Goal: Check status: Check status

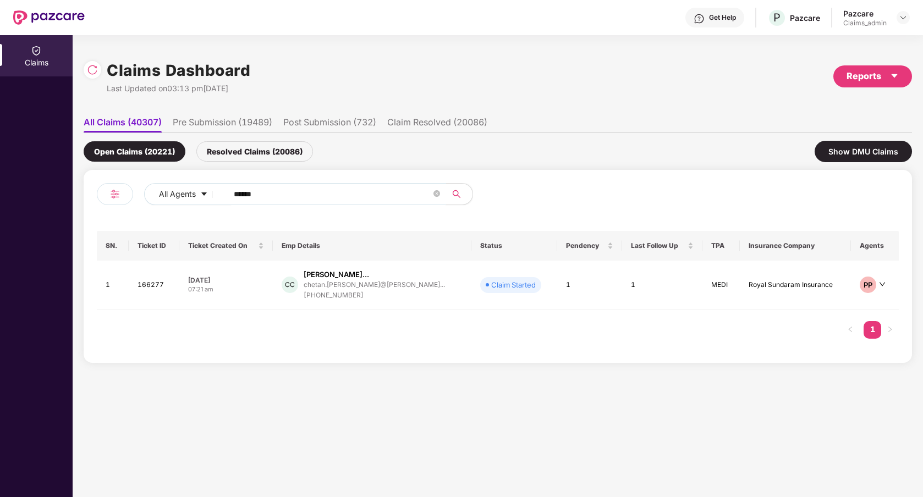
click at [294, 191] on input "******" at bounding box center [333, 194] width 198 height 17
type input "******"
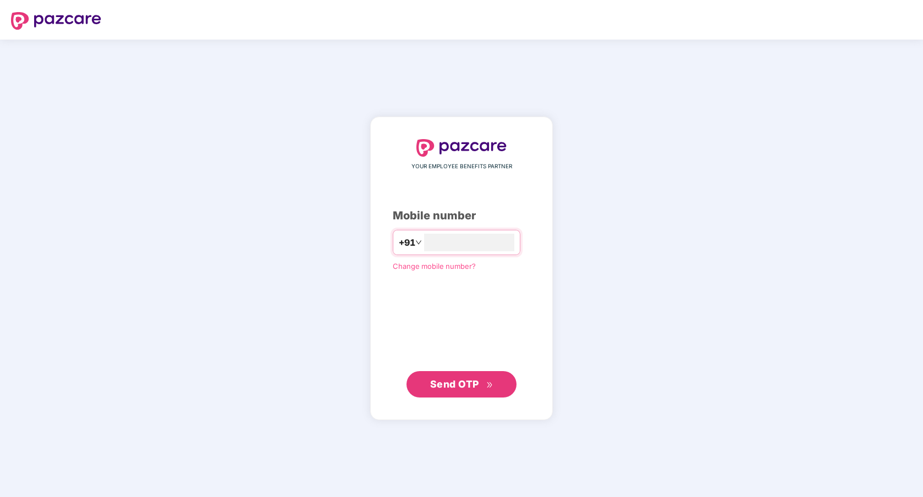
type input "**********"
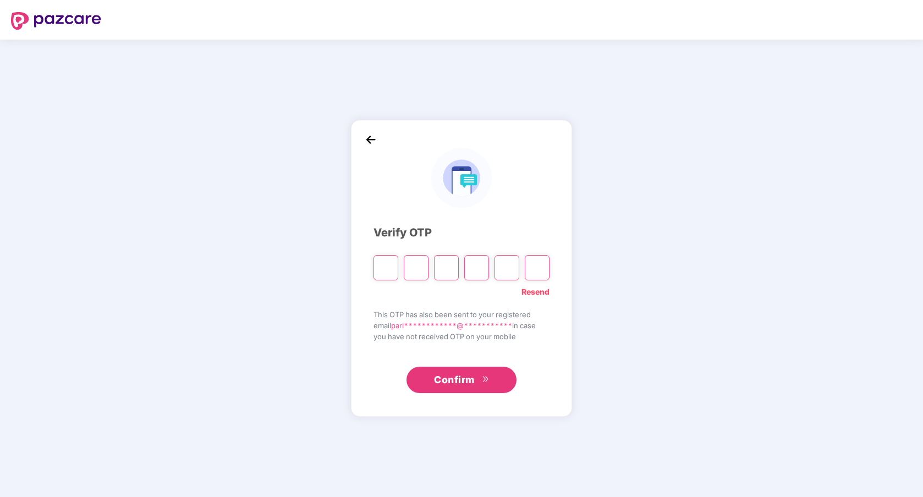
paste input "*"
type input "*"
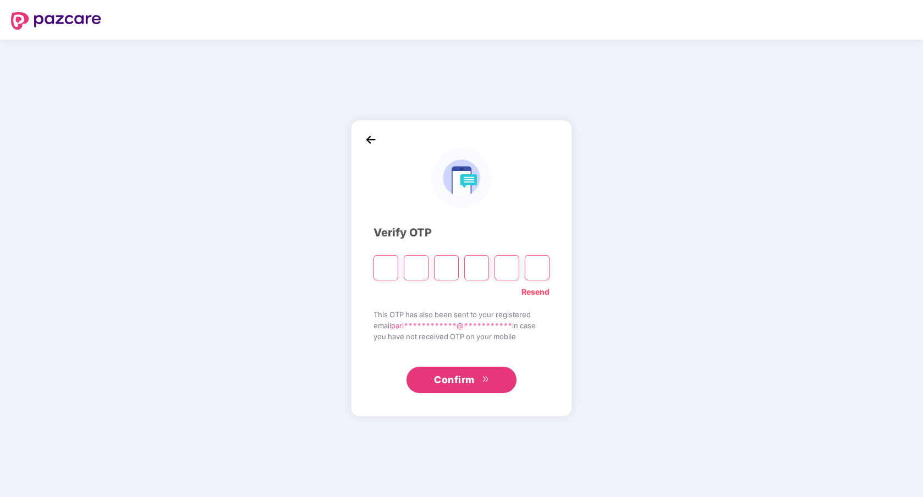
type input "*"
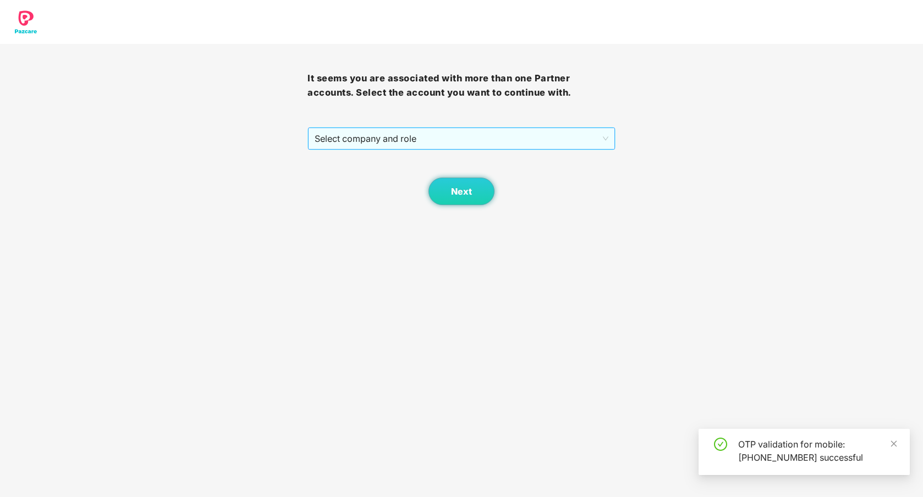
click at [533, 134] on span "Select company and role" at bounding box center [461, 138] width 293 height 21
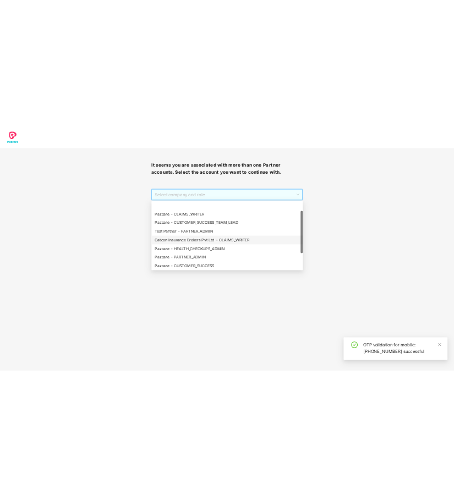
scroll to position [88, 0]
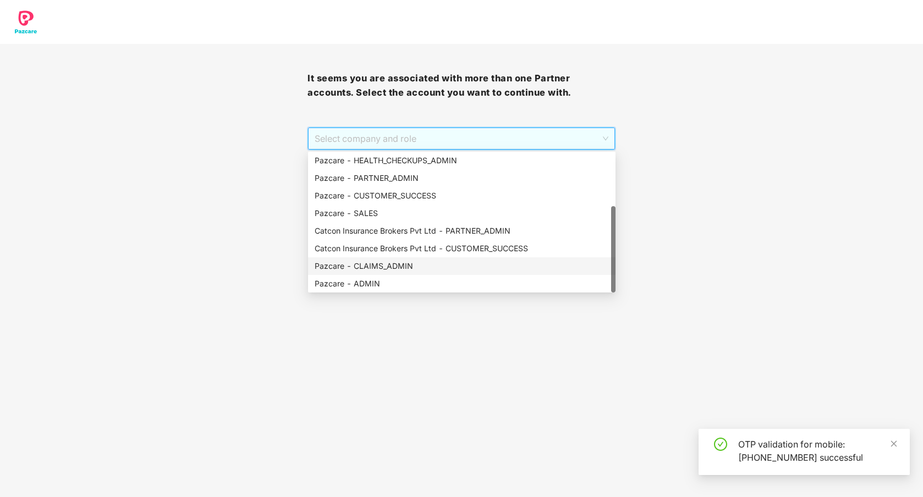
click at [426, 268] on div "Pazcare - CLAIMS_ADMIN" at bounding box center [462, 266] width 294 height 12
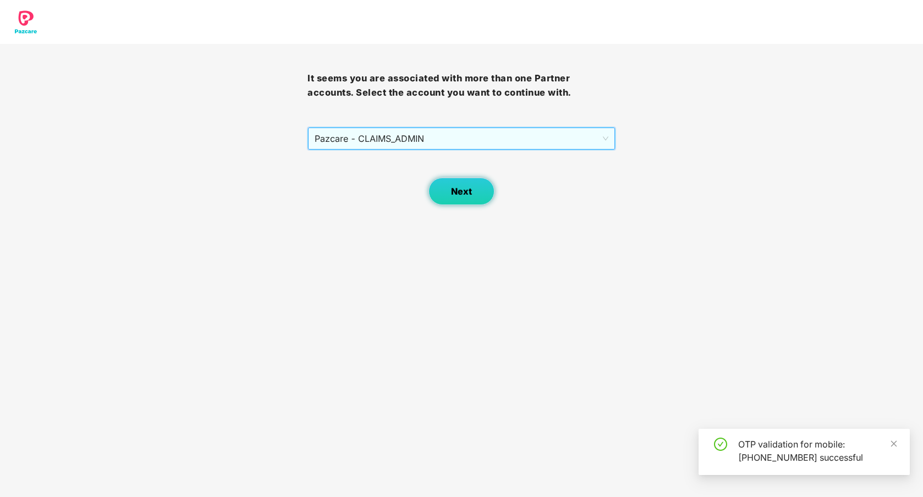
click at [459, 200] on button "Next" at bounding box center [462, 192] width 66 height 28
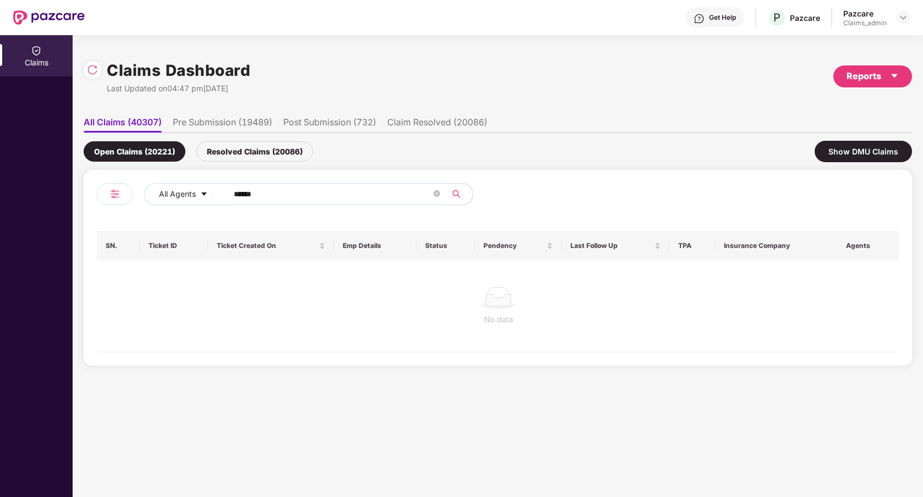
click at [299, 193] on input "******" at bounding box center [333, 194] width 198 height 17
click at [440, 196] on icon "close-circle" at bounding box center [437, 193] width 7 height 7
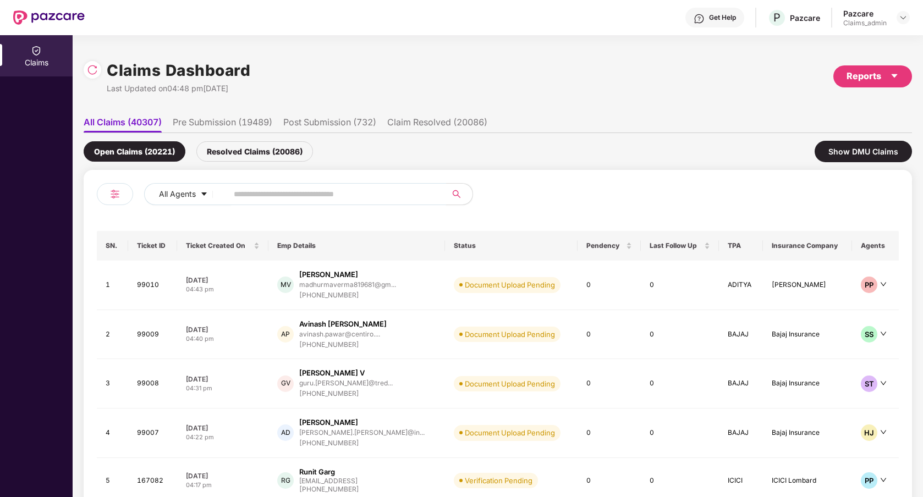
click at [311, 197] on input "text" at bounding box center [333, 194] width 198 height 17
type input "******"
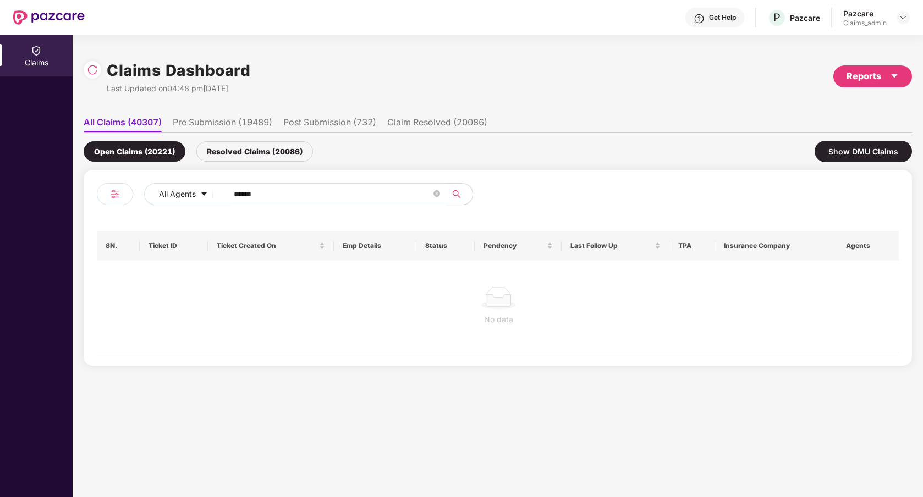
click at [231, 123] on li "Pre Submission (19489)" at bounding box center [223, 125] width 100 height 16
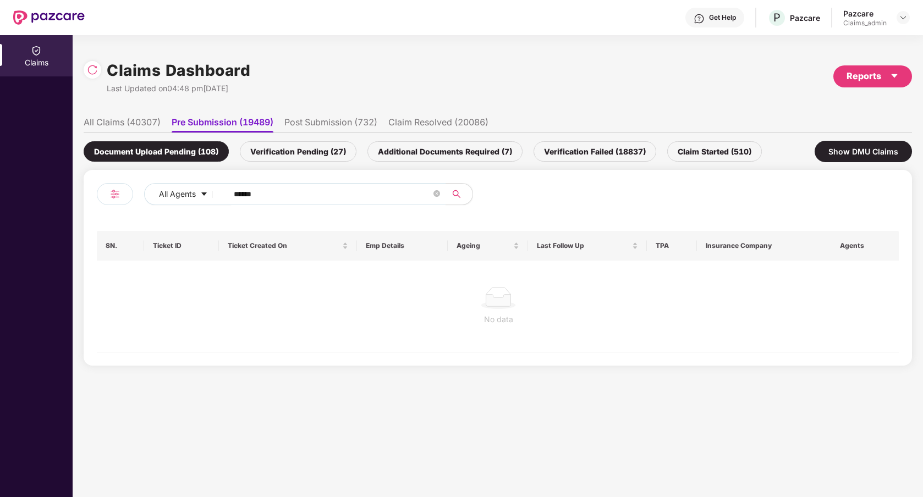
click at [140, 121] on li "All Claims (40307)" at bounding box center [122, 125] width 77 height 16
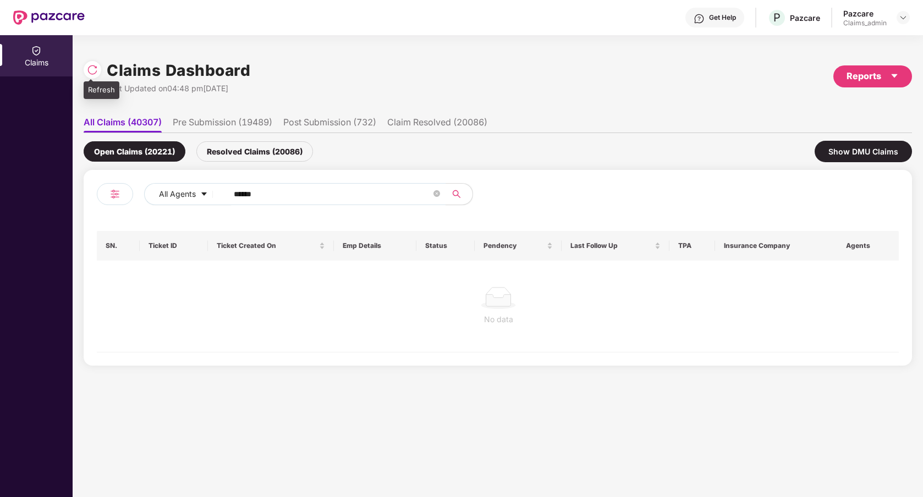
click at [94, 63] on div at bounding box center [93, 70] width 18 height 18
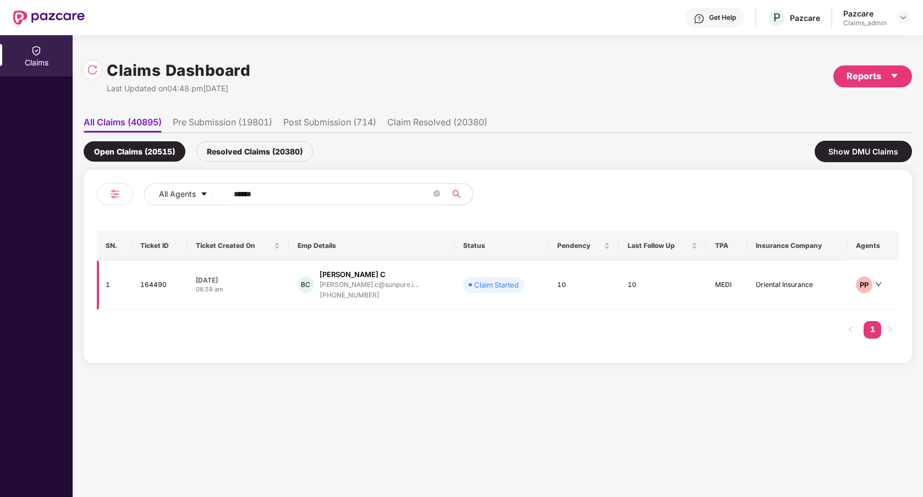
click at [434, 300] on td "BC Basavaraju C basavaraju.c@sunpure.i... +919900959356" at bounding box center [372, 286] width 166 height 50
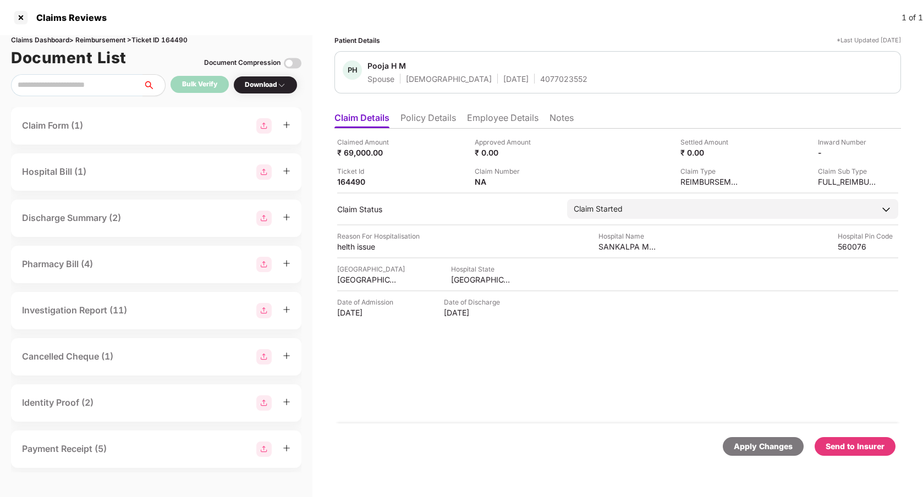
click at [438, 118] on li "Policy Details" at bounding box center [429, 120] width 56 height 16
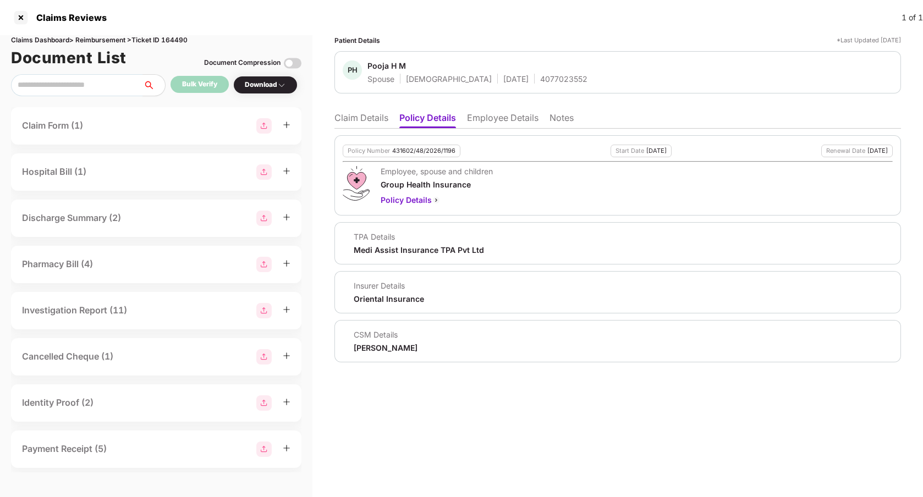
click at [374, 119] on li "Claim Details" at bounding box center [362, 120] width 54 height 16
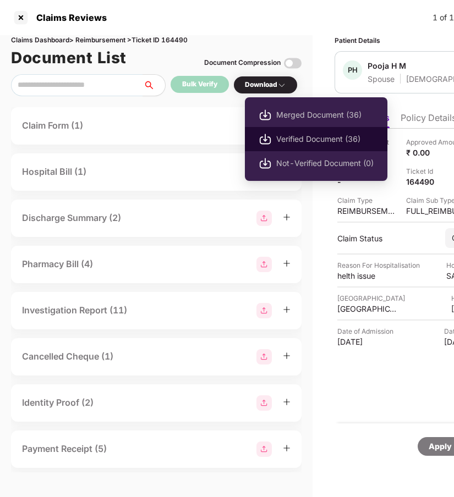
click at [316, 138] on span "Verified Document (36)" at bounding box center [324, 139] width 97 height 12
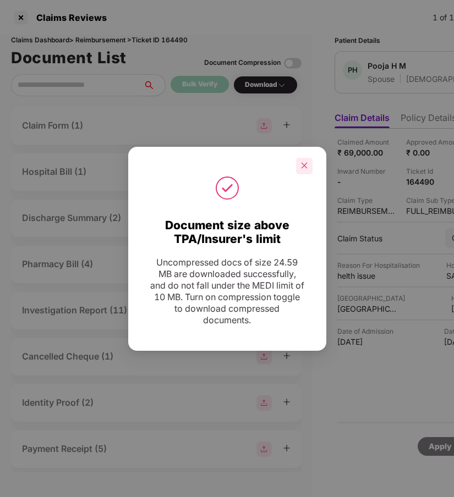
click at [307, 167] on icon "close" at bounding box center [304, 166] width 8 height 8
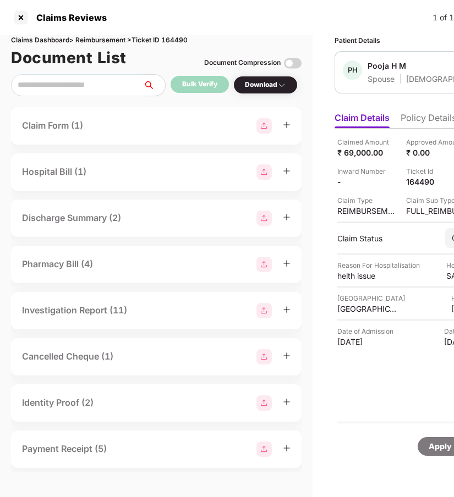
click at [175, 127] on div "Claim Form (1)" at bounding box center [156, 125] width 268 height 15
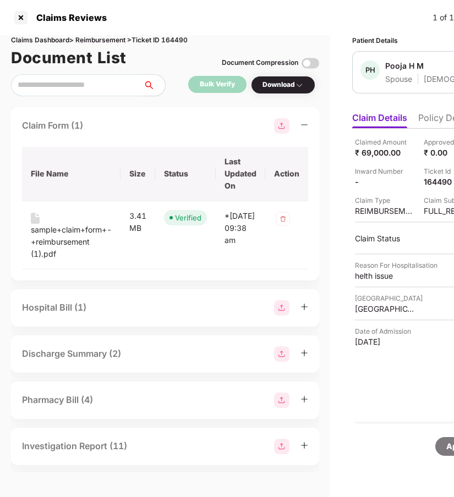
click at [127, 310] on div "Hospital Bill (1)" at bounding box center [165, 307] width 286 height 15
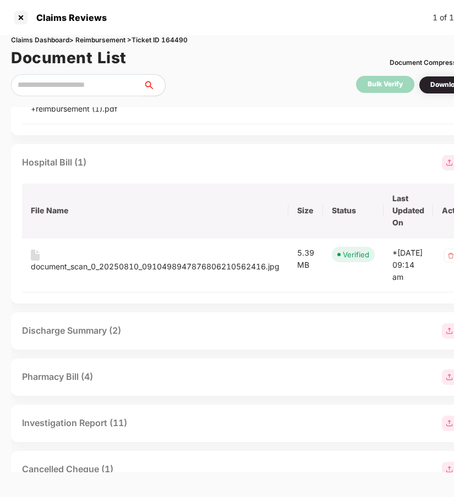
scroll to position [147, 0]
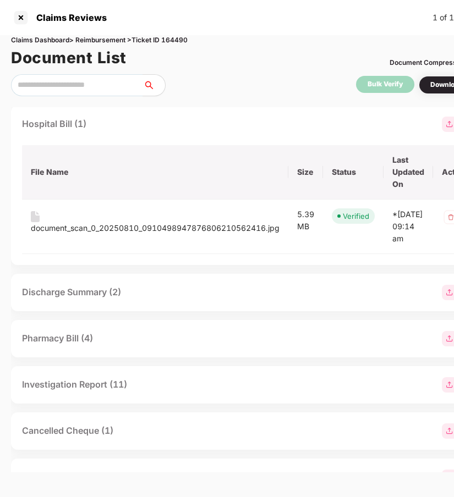
click at [134, 300] on div "Discharge Summary (2)" at bounding box center [249, 292] width 454 height 15
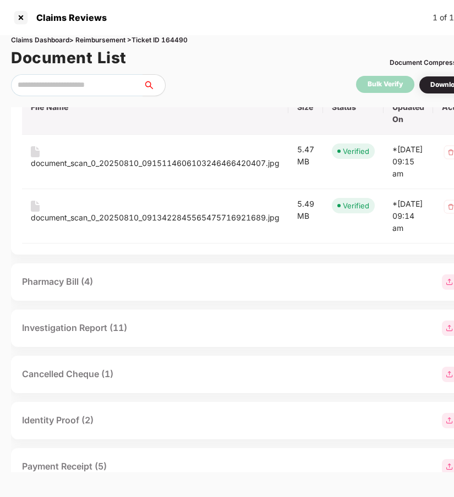
click at [134, 290] on div "Pharmacy Bill (4)" at bounding box center [249, 282] width 454 height 15
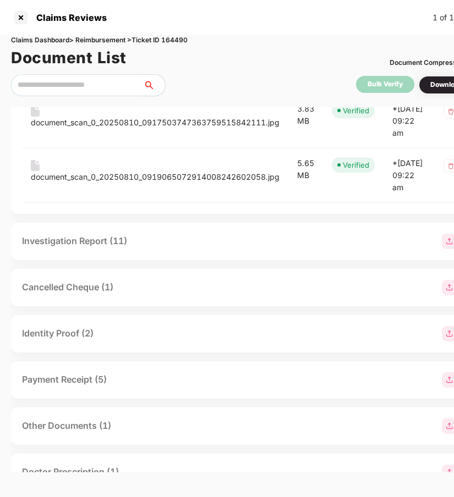
click at [122, 249] on div "Investigation Report (11)" at bounding box center [249, 241] width 454 height 15
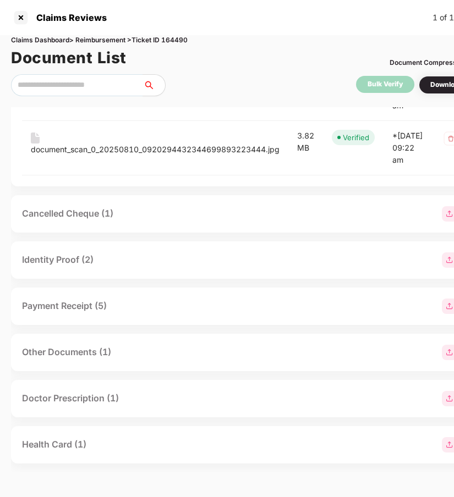
click at [128, 222] on div "Cancelled Cheque (1)" at bounding box center [249, 213] width 454 height 15
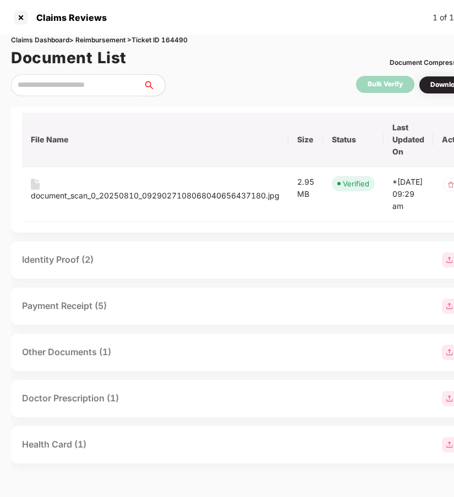
scroll to position [1801, 0]
click at [133, 279] on div "Identity Proof (2)" at bounding box center [249, 260] width 476 height 37
click at [131, 268] on div "Identity Proof (2)" at bounding box center [249, 260] width 454 height 15
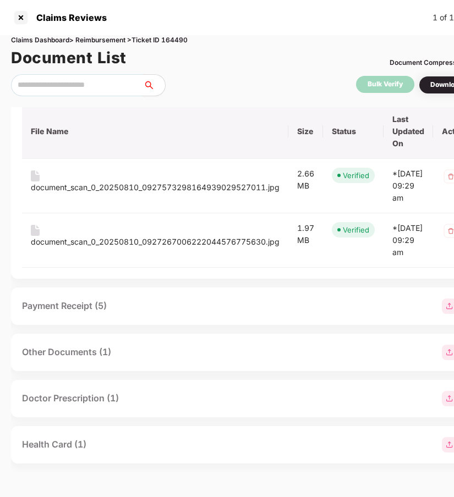
click at [134, 310] on div "Payment Receipt (5)" at bounding box center [249, 306] width 454 height 15
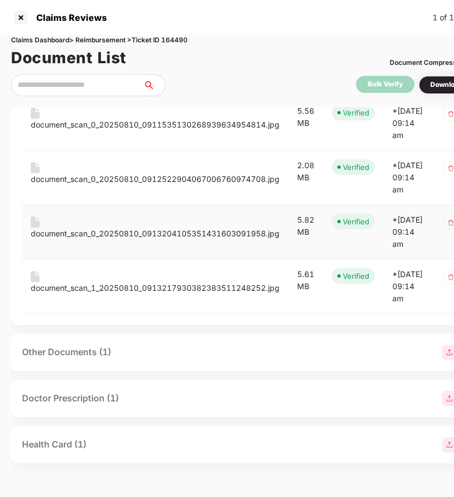
scroll to position [2447, 0]
click at [141, 351] on div "Other Documents (1)" at bounding box center [249, 352] width 454 height 15
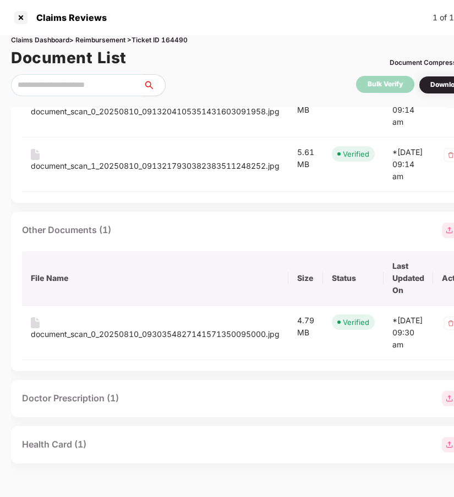
scroll to position [2581, 0]
click at [145, 403] on div "Doctor Prescription (1)" at bounding box center [249, 398] width 454 height 15
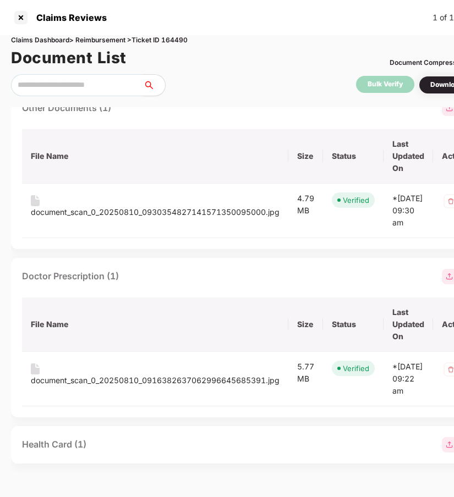
scroll to position [2716, 0]
click at [150, 442] on div "Health Card (1)" at bounding box center [249, 444] width 454 height 15
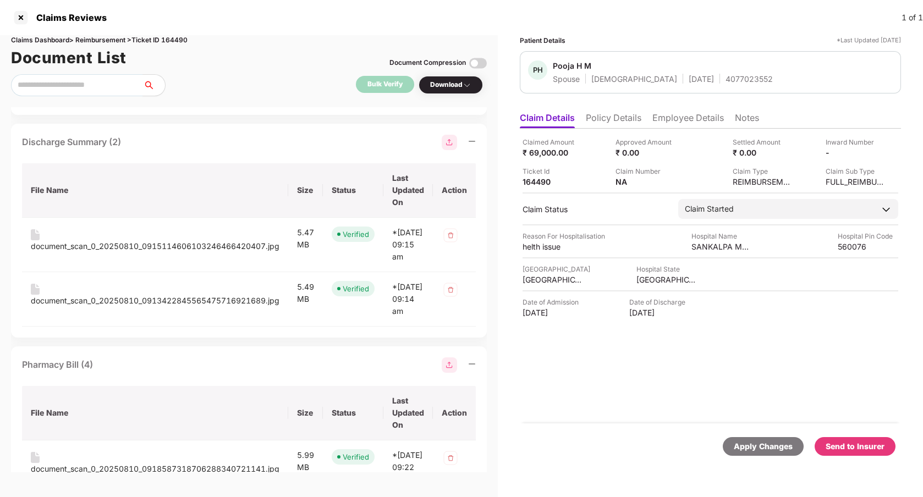
scroll to position [0, 0]
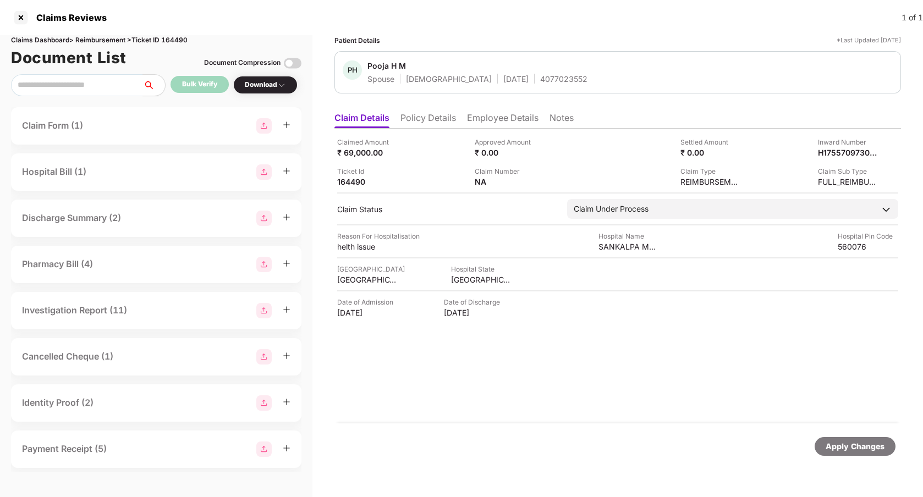
click at [497, 390] on div "Claimed Amount ₹ 69,000.00 Approved Amount ₹ 0.00 Settled Amount ₹ 0.00 Inward …" at bounding box center [618, 276] width 567 height 295
